Goal: Transaction & Acquisition: Book appointment/travel/reservation

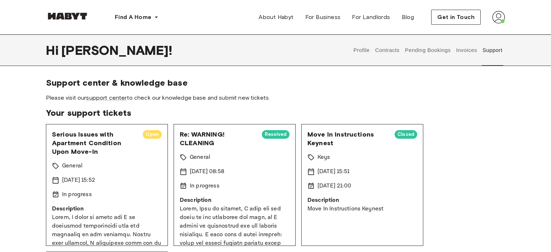
click at [68, 11] on div at bounding box center [67, 17] width 43 height 24
click at [68, 14] on img at bounding box center [67, 16] width 43 height 7
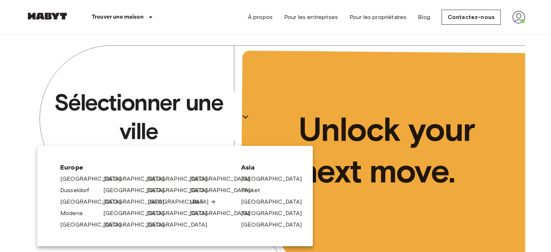
click at [152, 206] on link "[GEOGRAPHIC_DATA]" at bounding box center [182, 202] width 68 height 9
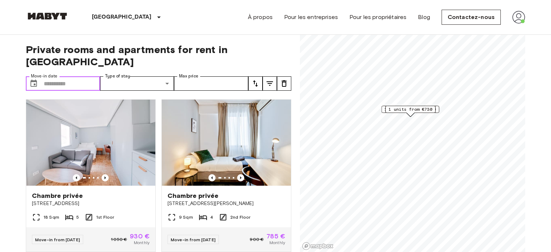
click at [90, 76] on input "Move-in date" at bounding box center [72, 83] width 56 height 14
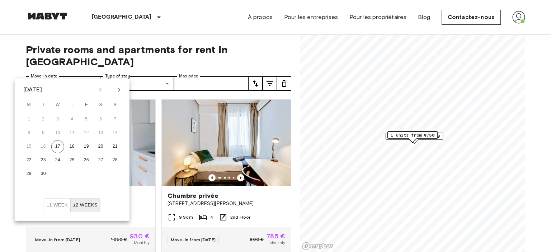
click at [118, 90] on icon "Next month" at bounding box center [119, 89] width 9 height 9
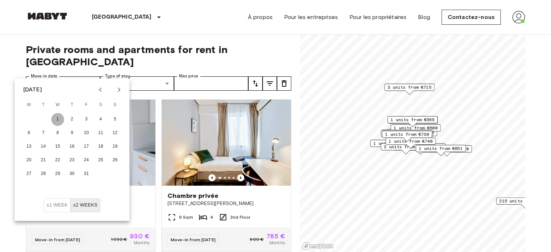
click at [54, 118] on button "1" at bounding box center [57, 119] width 13 height 13
type input "**********"
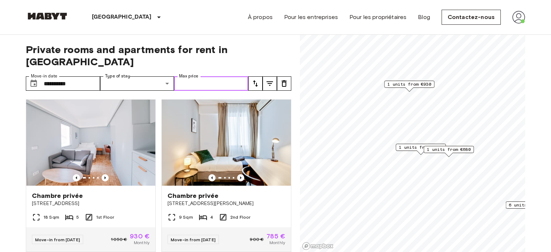
click at [175, 76] on input "Max price" at bounding box center [211, 83] width 74 height 14
type input "***"
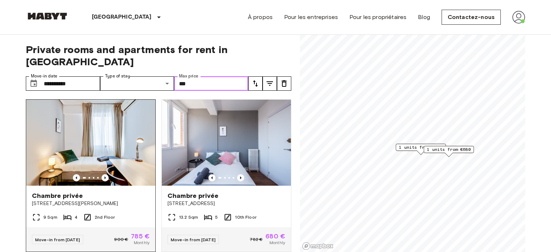
scroll to position [1, 0]
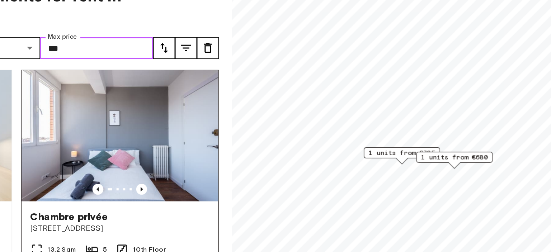
scroll to position [11, 0]
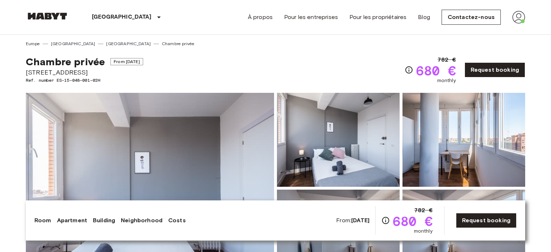
scroll to position [168, 0]
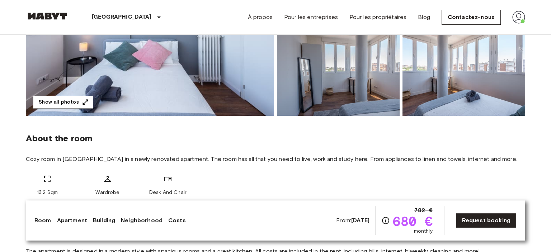
click at [203, 147] on div "About the room Cozy room in [GEOGRAPHIC_DATA] in a newly renovated apartment. T…" at bounding box center [275, 162] width 499 height 92
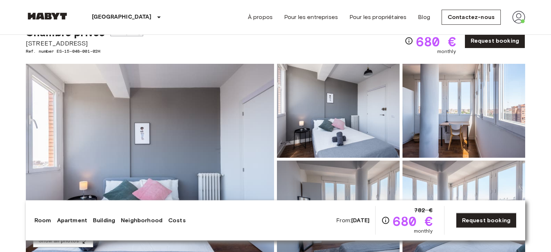
scroll to position [0, 0]
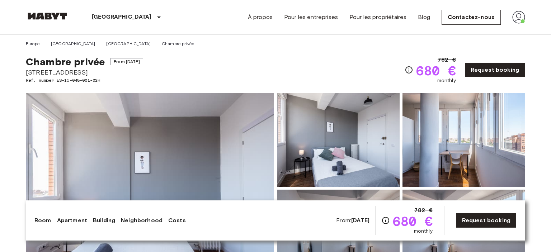
drag, startPoint x: 27, startPoint y: 73, endPoint x: 161, endPoint y: 76, distance: 133.8
click at [143, 76] on span "[STREET_ADDRESS]" at bounding box center [84, 72] width 117 height 9
copy span "Avenida Mediterraneo 45, 10A, 28007, Madrid"
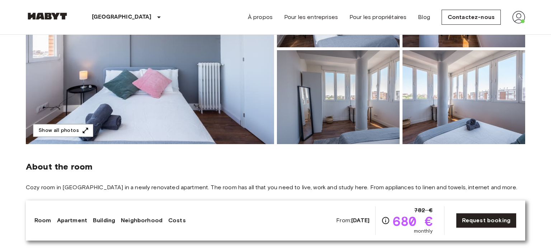
scroll to position [140, 0]
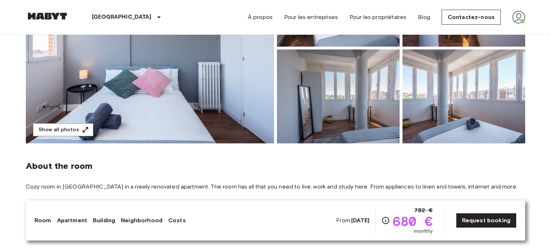
click at [195, 114] on img at bounding box center [150, 48] width 248 height 191
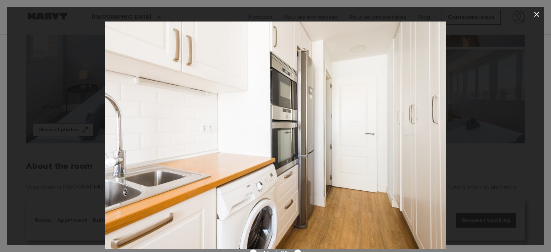
click at [537, 11] on icon "button" at bounding box center [536, 14] width 9 height 9
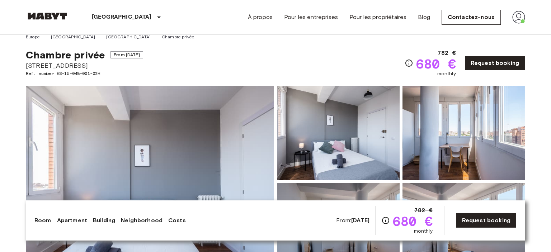
scroll to position [0, 0]
